Goal: Information Seeking & Learning: Understand process/instructions

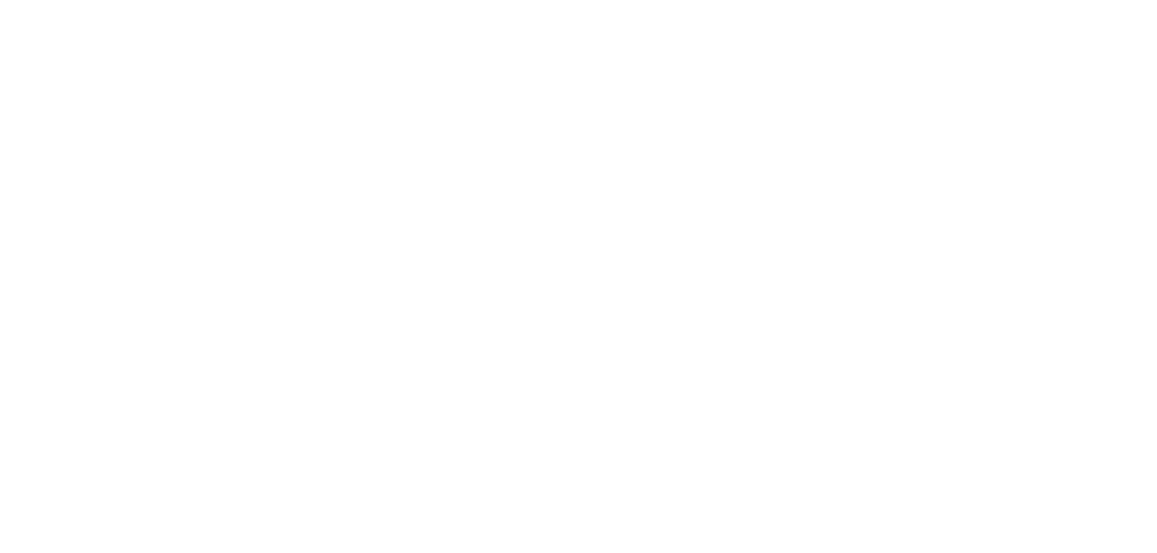
scroll to position [1593, 0]
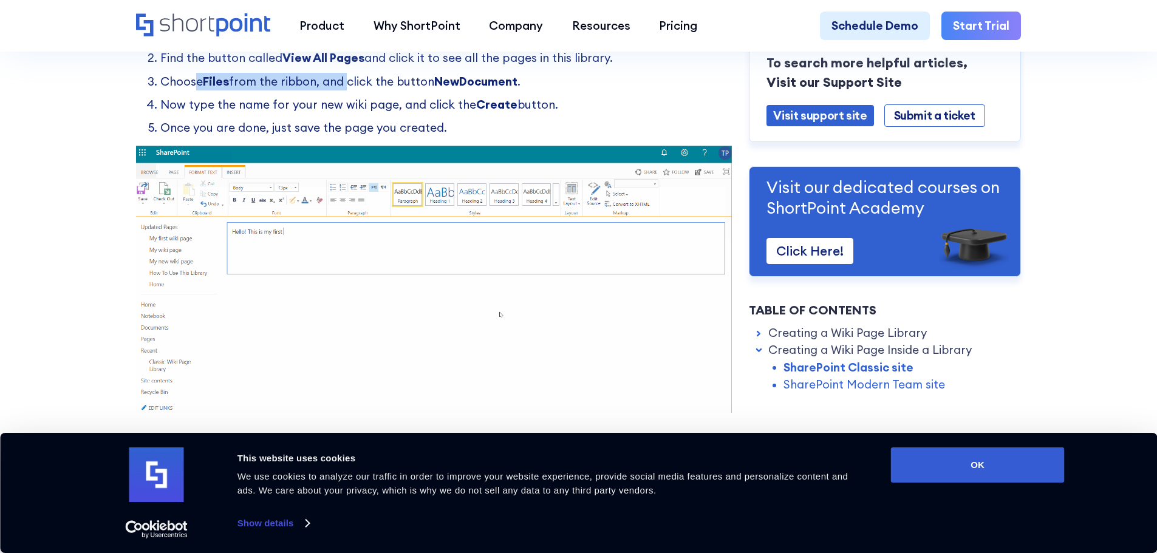
drag, startPoint x: 190, startPoint y: 78, endPoint x: 400, endPoint y: 89, distance: 209.8
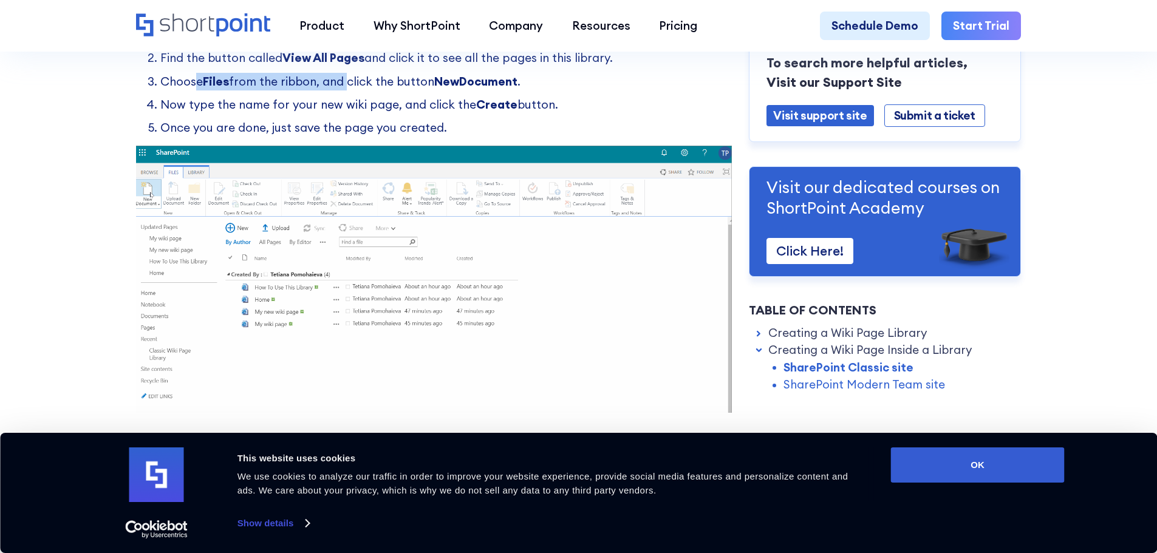
click at [368, 89] on ol "Open the library and go to the Page tab. Find the button called View All Pages …" at bounding box center [434, 81] width 596 height 110
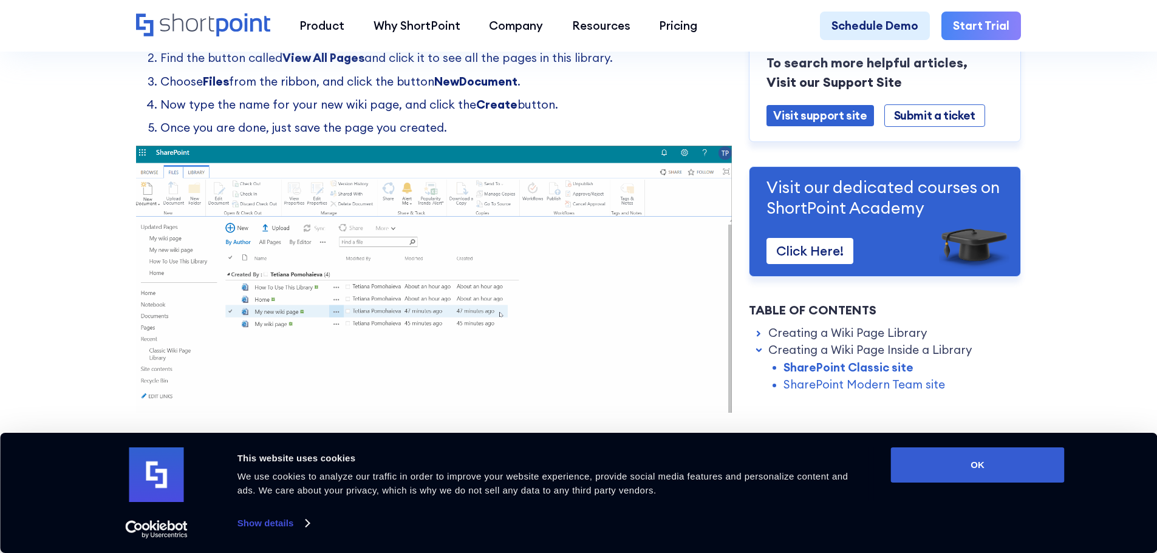
click at [400, 88] on li "Choose Files from the ribbon, and click the button NewDocument ." at bounding box center [445, 82] width 571 height 18
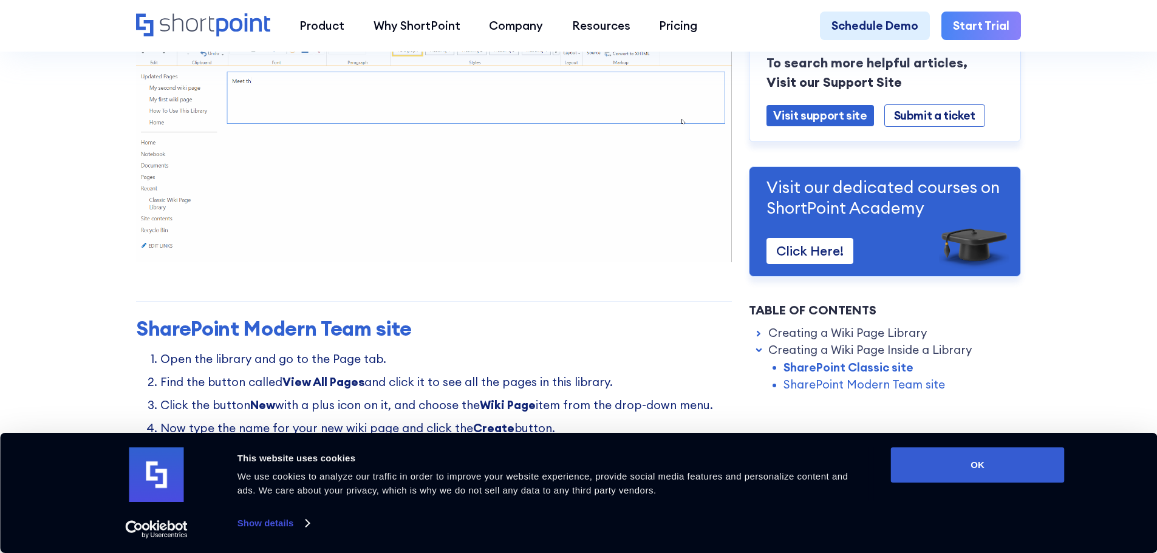
scroll to position [2383, 0]
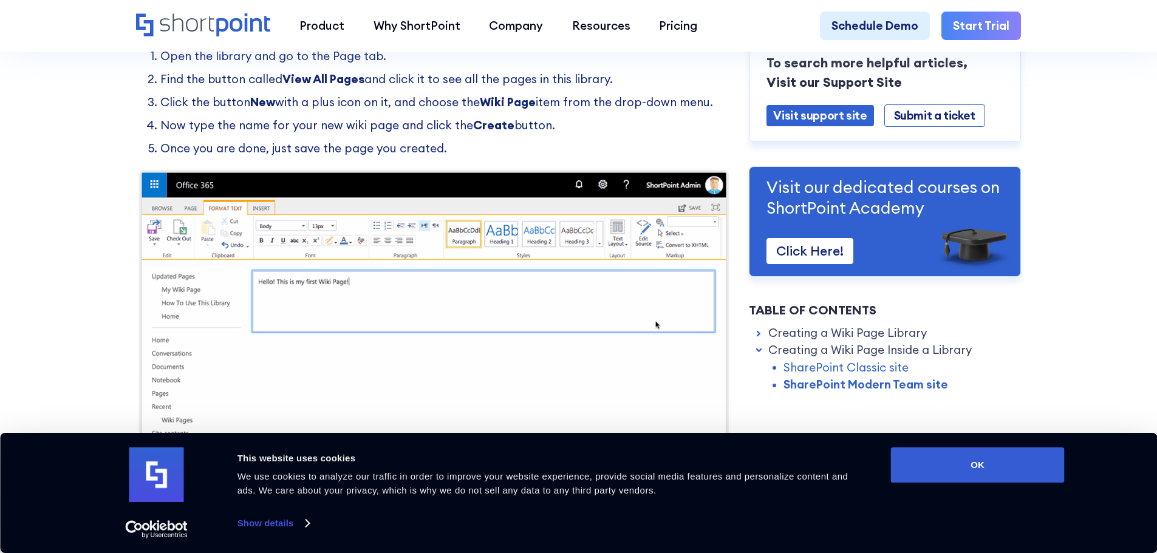
click at [610, 157] on li "Once you are done, just save the page you created." at bounding box center [445, 149] width 571 height 18
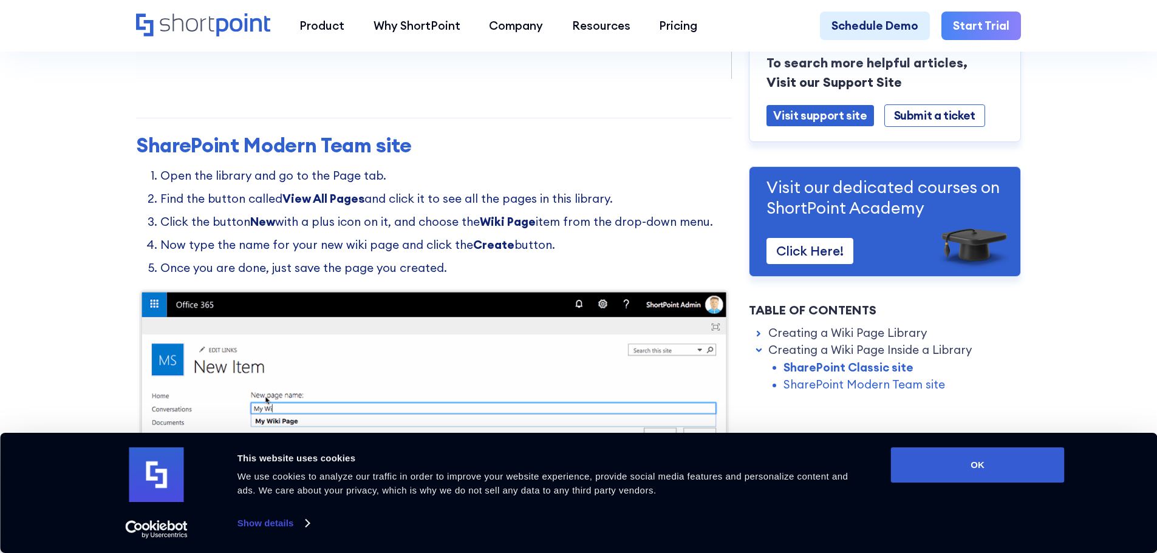
scroll to position [2322, 0]
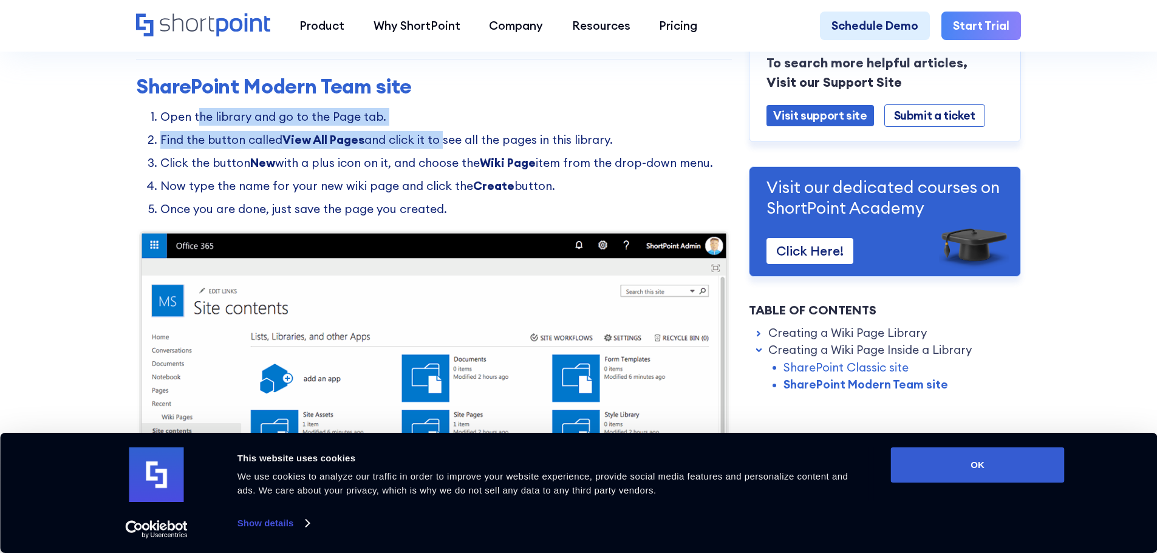
drag, startPoint x: 201, startPoint y: 124, endPoint x: 466, endPoint y: 142, distance: 266.0
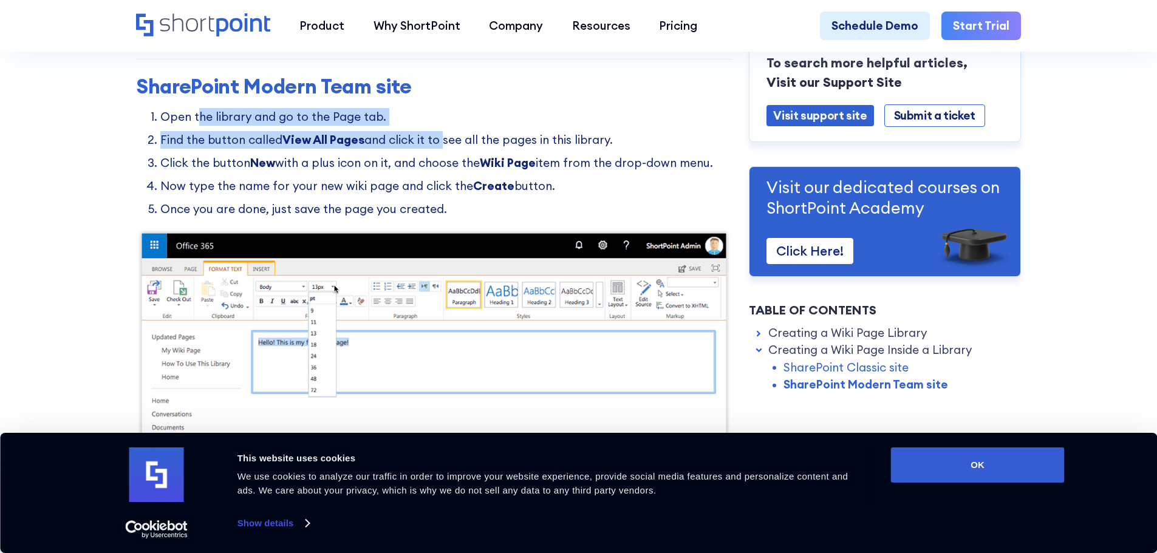
click at [457, 142] on ol "Open the library and go to the Page tab. Find the button called View All Pages …" at bounding box center [434, 163] width 596 height 110
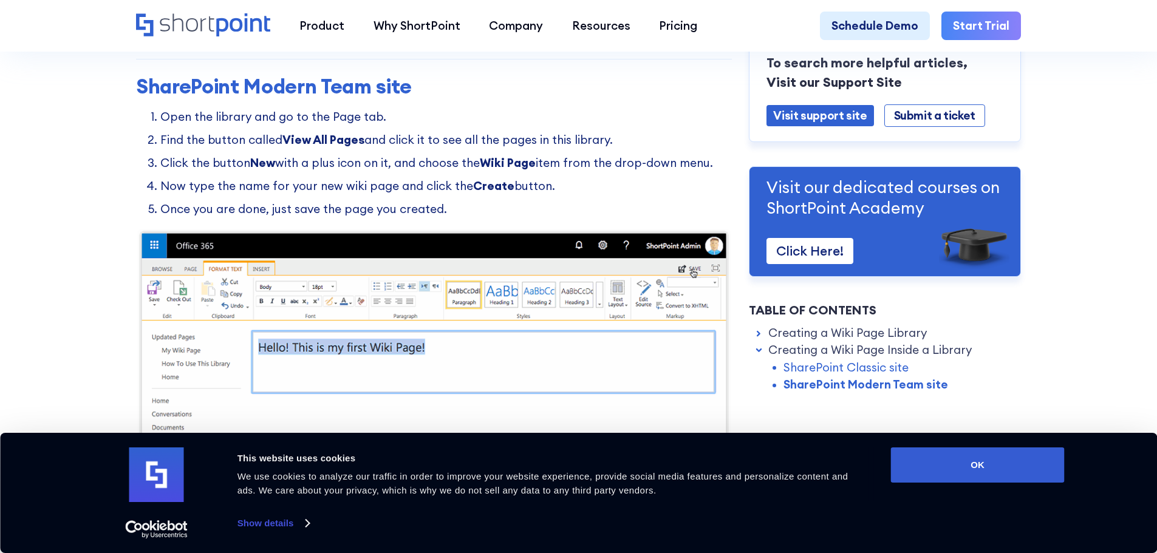
click at [466, 142] on ol "Open the library and go to the Page tab. Find the button called View All Pages …" at bounding box center [434, 163] width 596 height 110
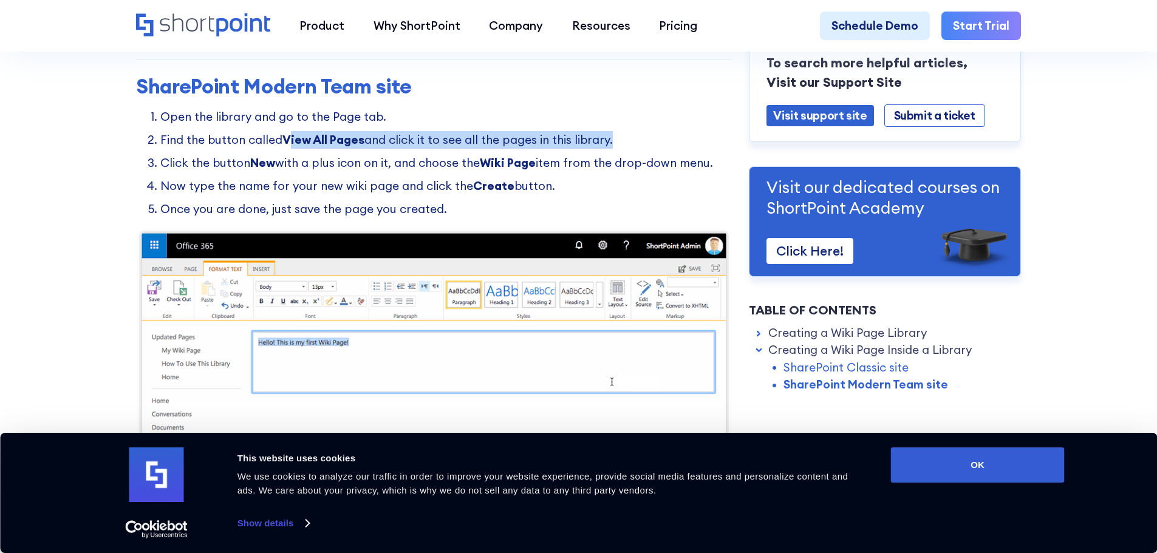
drag, startPoint x: 316, startPoint y: 148, endPoint x: 695, endPoint y: 158, distance: 379.7
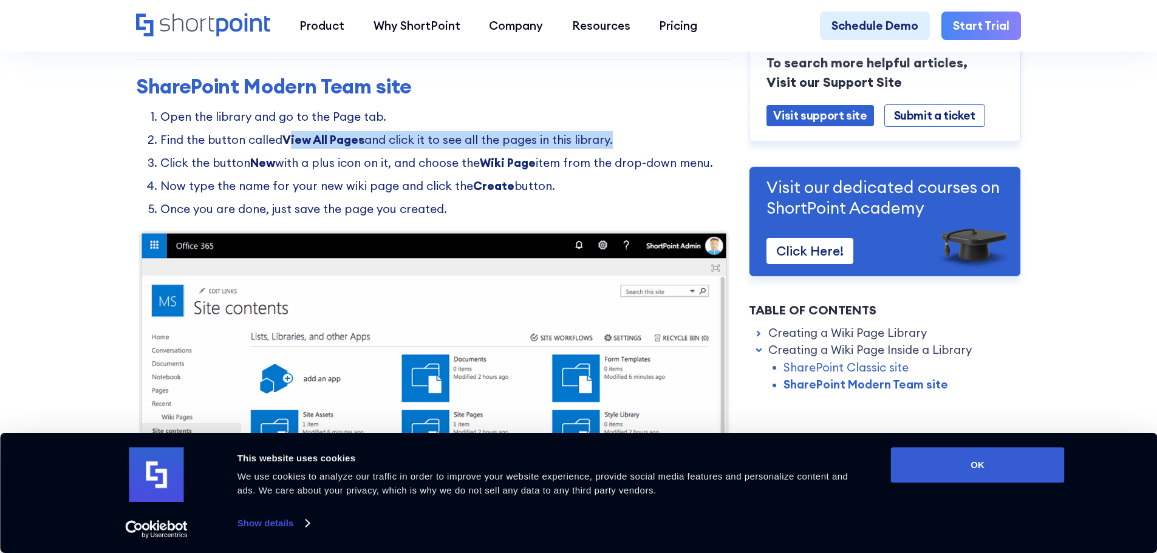
click at [681, 149] on li "Find the button called View All Pages and click it to see all the pages in this…" at bounding box center [445, 140] width 571 height 18
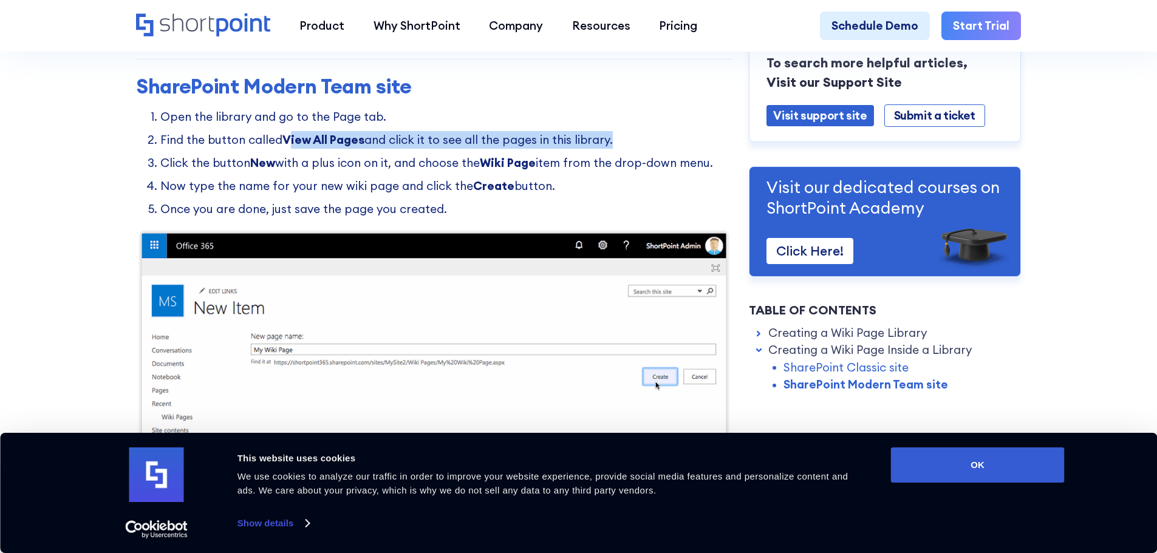
click at [695, 149] on li "Find the button called View All Pages and click it to see all the pages in this…" at bounding box center [445, 140] width 571 height 18
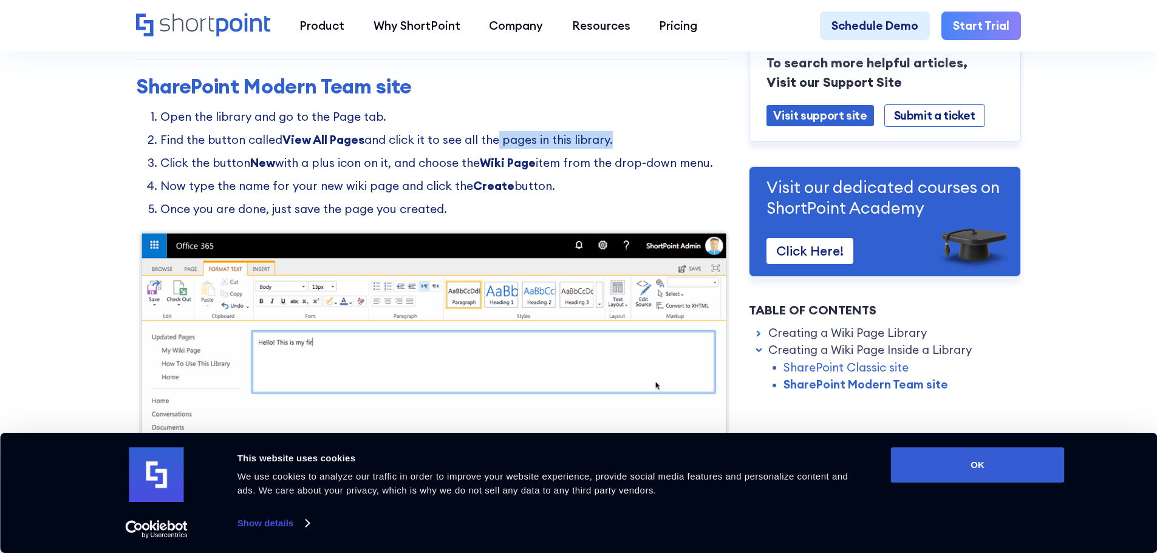
drag, startPoint x: 550, startPoint y: 152, endPoint x: 293, endPoint y: 149, distance: 257.5
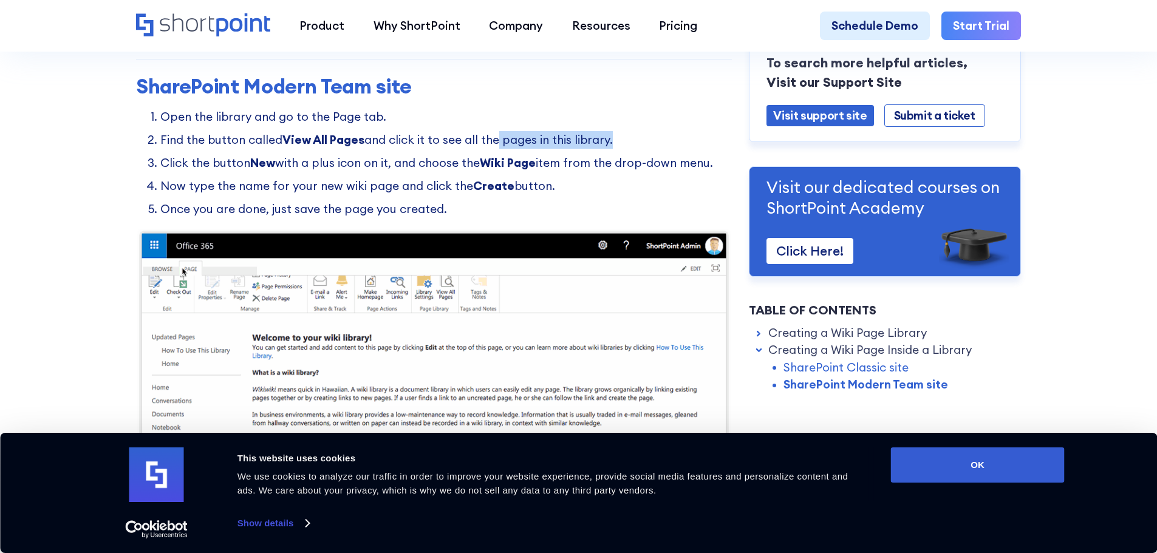
click at [406, 149] on li "Find the button called View All Pages and click it to see all the pages in this…" at bounding box center [445, 140] width 571 height 18
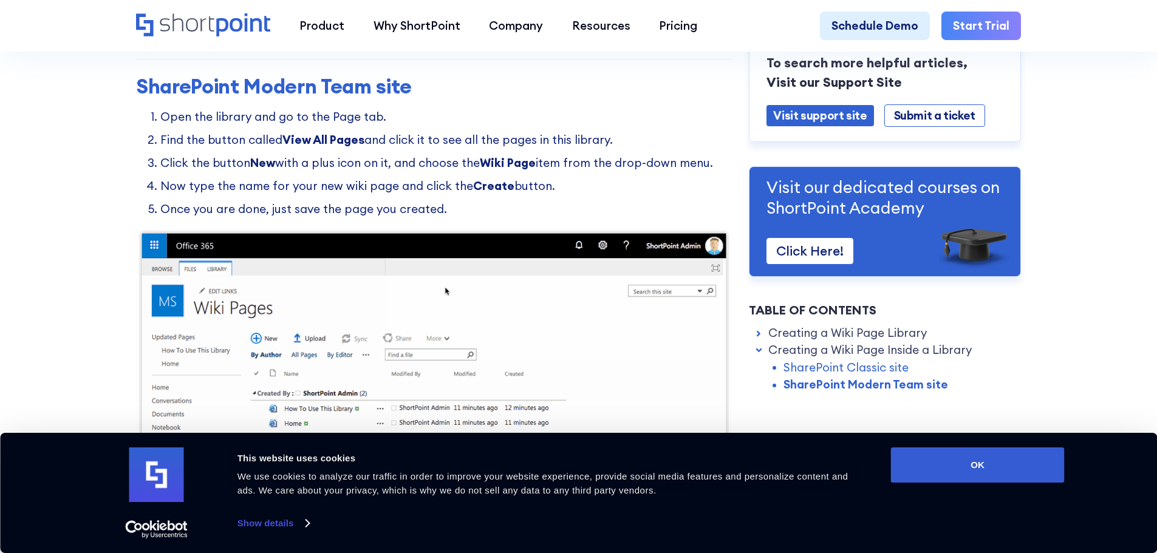
click at [293, 147] on strong "View All Pages" at bounding box center [323, 139] width 82 height 15
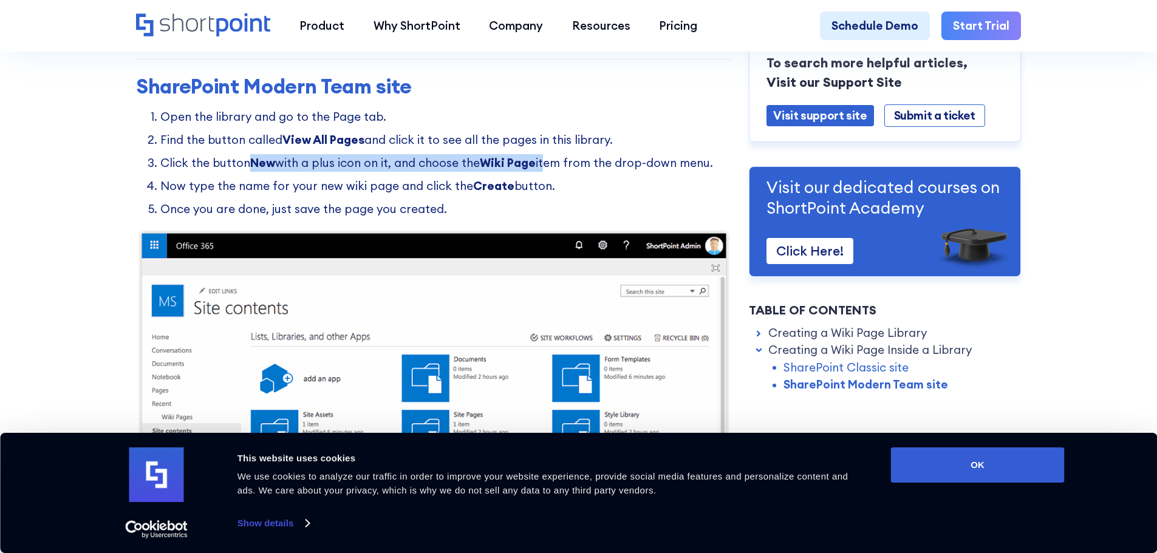
drag, startPoint x: 275, startPoint y: 174, endPoint x: 613, endPoint y: 176, distance: 338.3
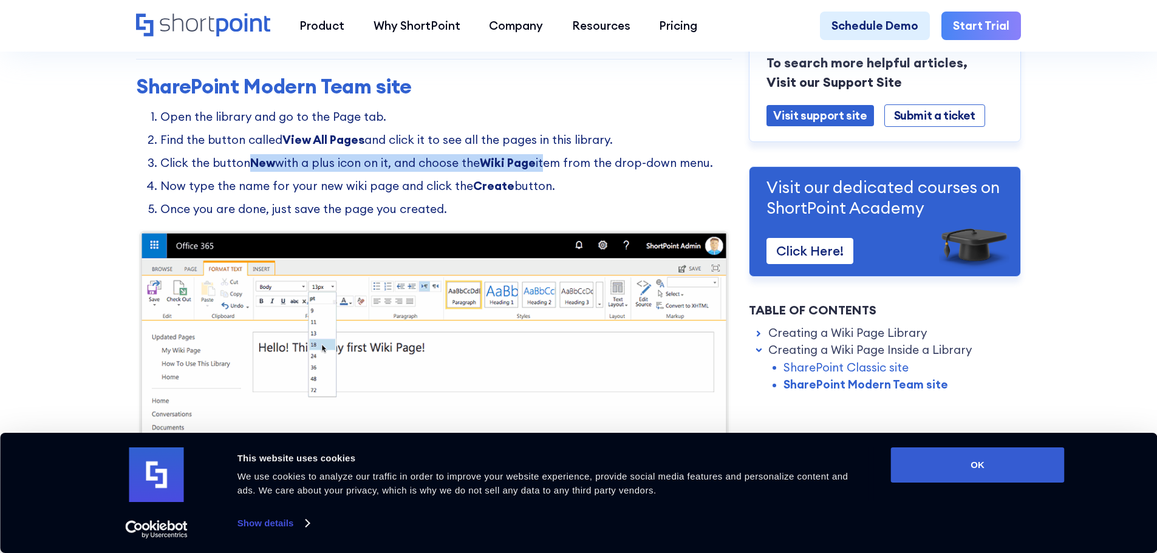
click at [605, 176] on ol "Open the library and go to the Page tab. Find the button called View All Pages …" at bounding box center [434, 163] width 596 height 110
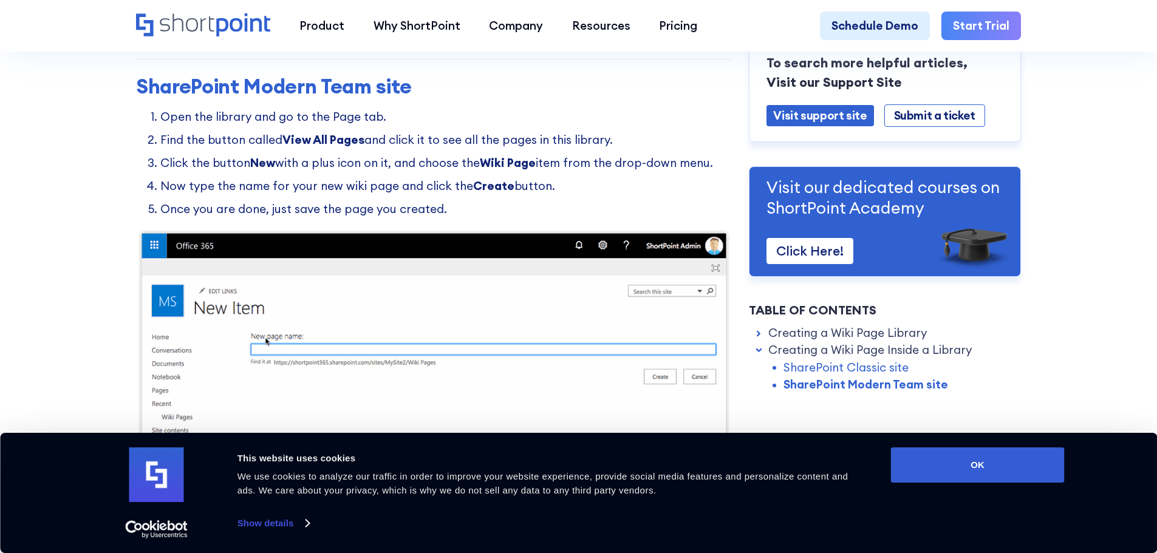
click at [618, 172] on li "Click the button New with a plus icon on it, and choose the Wiki Page item from…" at bounding box center [445, 163] width 571 height 18
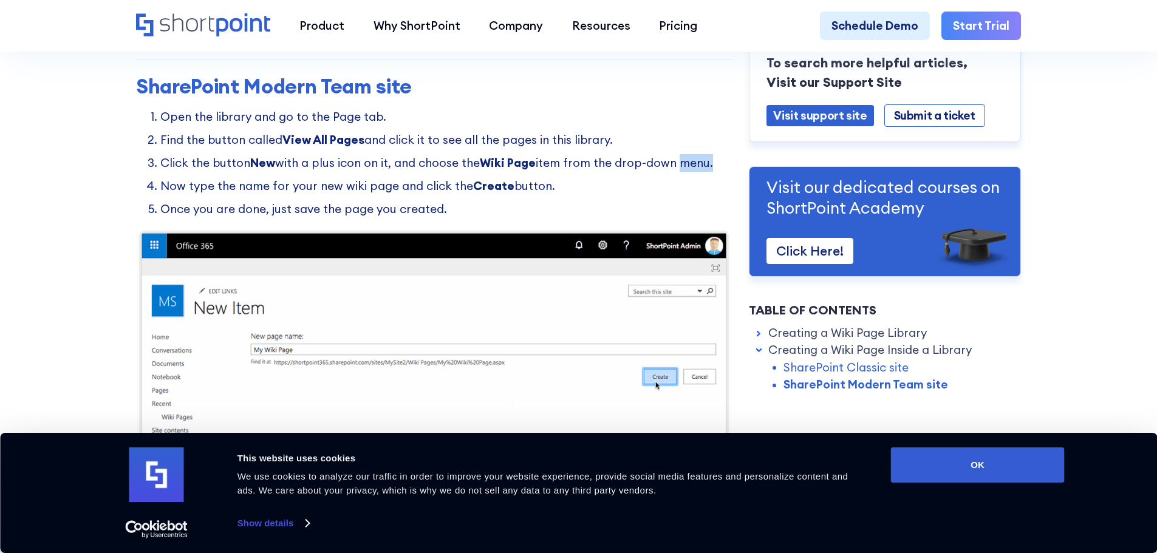
drag, startPoint x: 701, startPoint y: 180, endPoint x: 738, endPoint y: 182, distance: 36.5
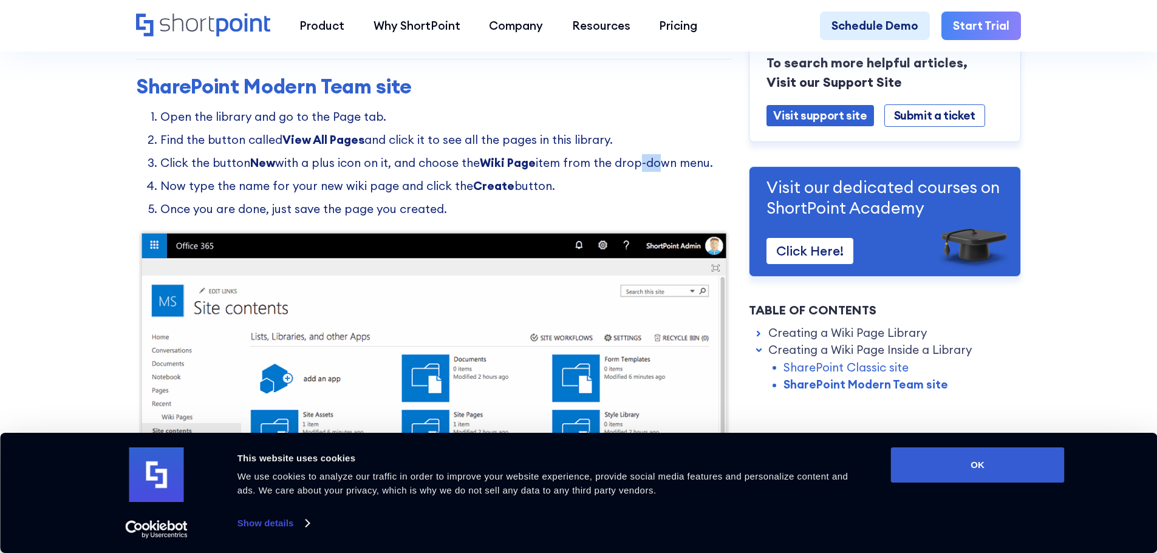
click at [633, 172] on li "Click the button New with a plus icon on it, and choose the Wiki Page item from…" at bounding box center [445, 163] width 571 height 18
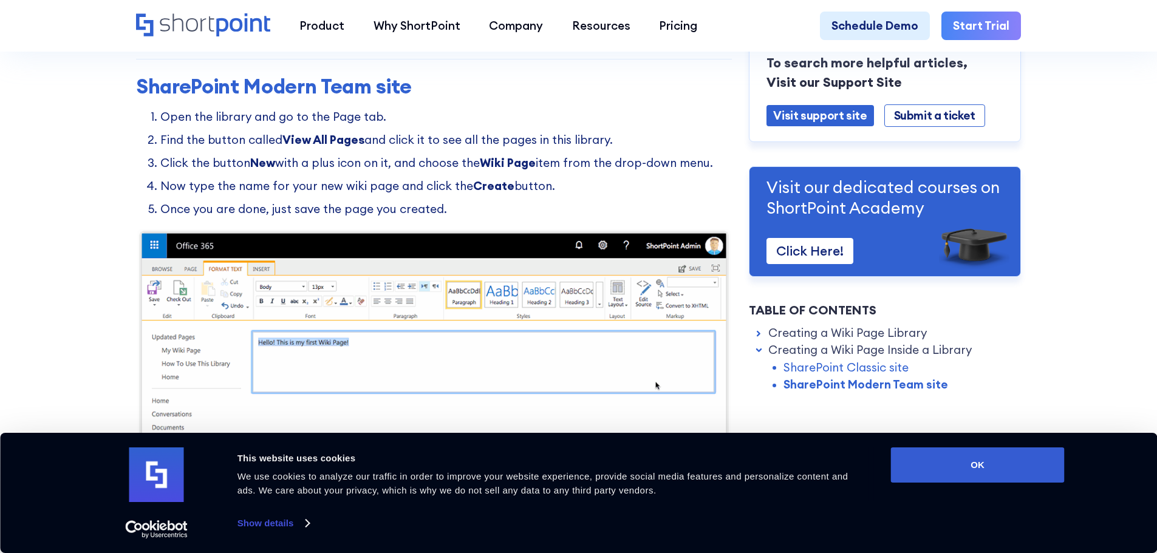
click at [488, 170] on strong "Wiki Page" at bounding box center [508, 162] width 56 height 15
